Goal: Information Seeking & Learning: Learn about a topic

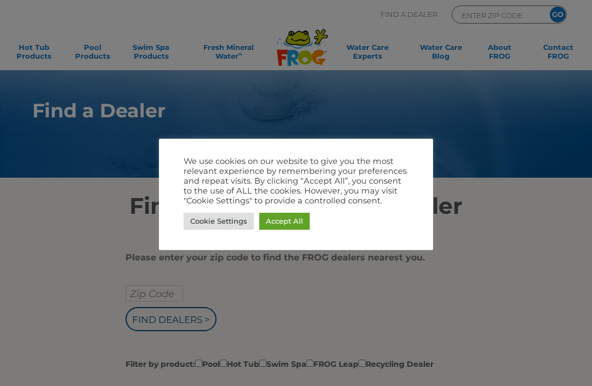
click at [223, 219] on link "Cookie Settings" at bounding box center [219, 221] width 70 height 17
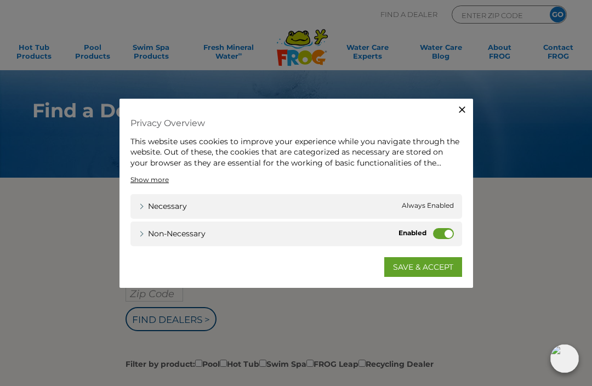
click at [443, 236] on label "Non-necessary" at bounding box center [443, 233] width 21 height 11
click at [0, 0] on input "Non-necessary" at bounding box center [0, 0] width 0 height 0
click at [429, 270] on link "SAVE & ACCEPT" at bounding box center [423, 267] width 78 height 20
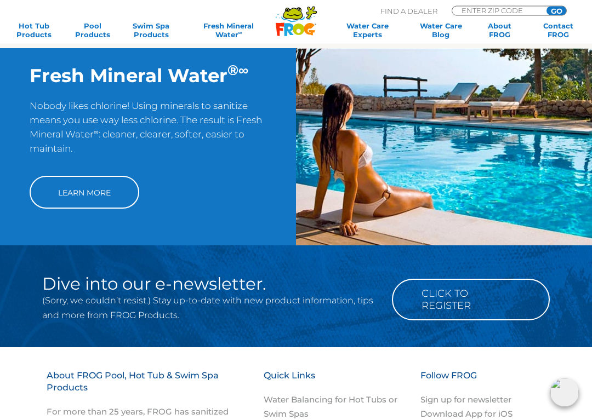
scroll to position [785, 0]
click at [102, 205] on link "Learn More" at bounding box center [85, 192] width 110 height 33
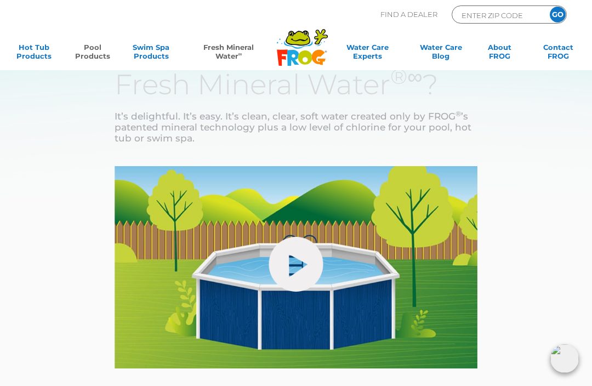
click at [96, 47] on link "Pool Products" at bounding box center [92, 54] width 45 height 22
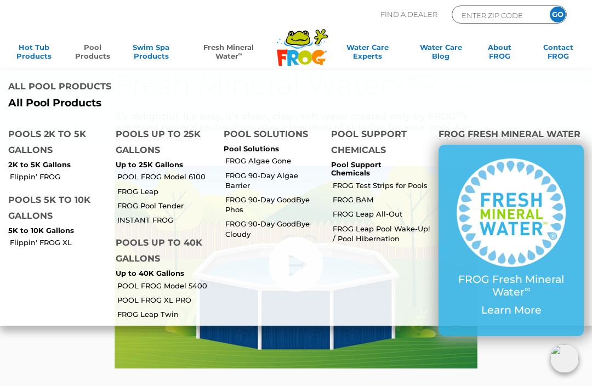
click at [162, 278] on li "POOL FROG Model 5400" at bounding box center [160, 285] width 107 height 14
click at [168, 269] on p "Up to 40K Gallons" at bounding box center [161, 273] width 91 height 9
click at [195, 281] on link "POOL FROG Model 5400" at bounding box center [166, 286] width 98 height 10
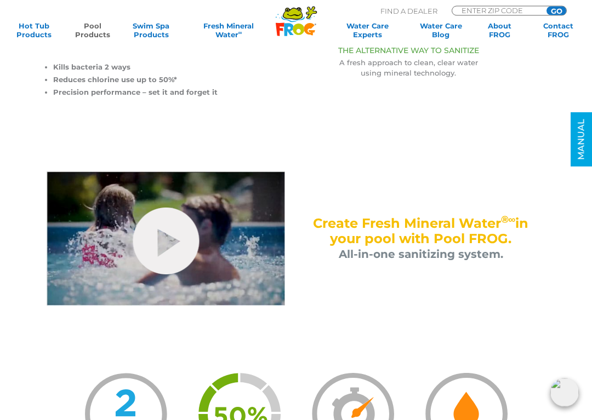
scroll to position [412, 0]
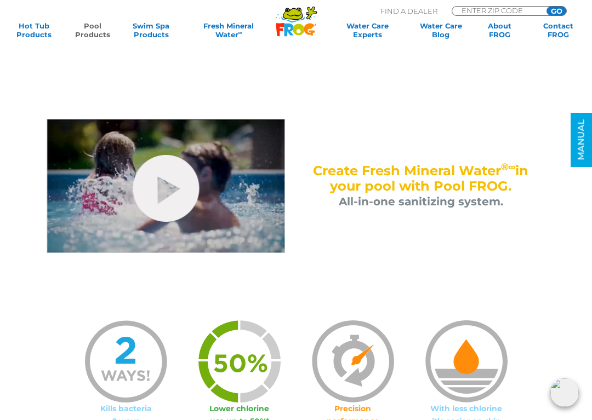
click at [171, 184] on link "hide-me" at bounding box center [166, 188] width 66 height 67
